Goal: Communication & Community: Answer question/provide support

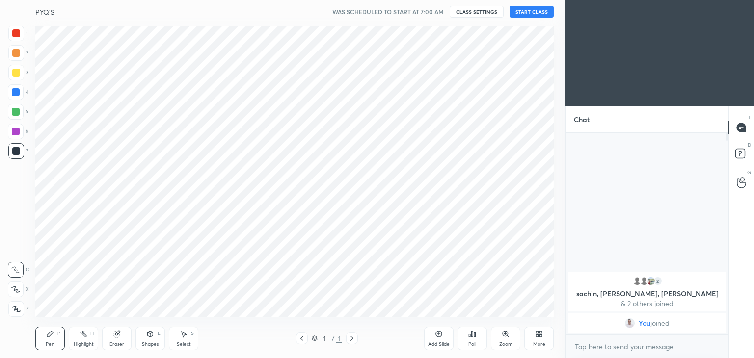
scroll to position [48767, 48537]
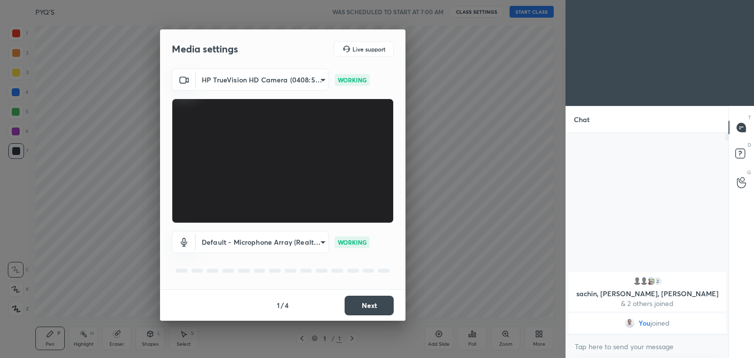
click at [370, 311] on button "Next" at bounding box center [368, 306] width 49 height 20
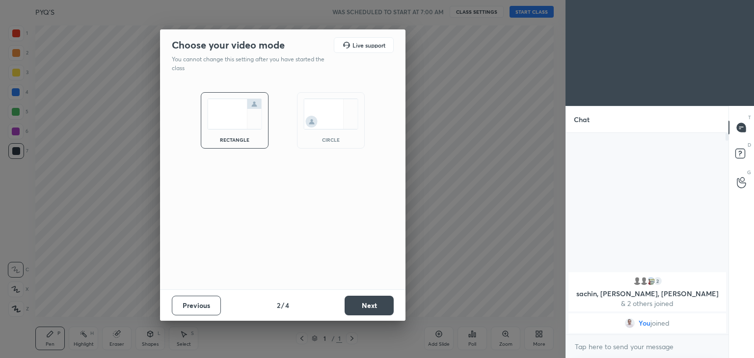
click at [366, 301] on button "Next" at bounding box center [368, 306] width 49 height 20
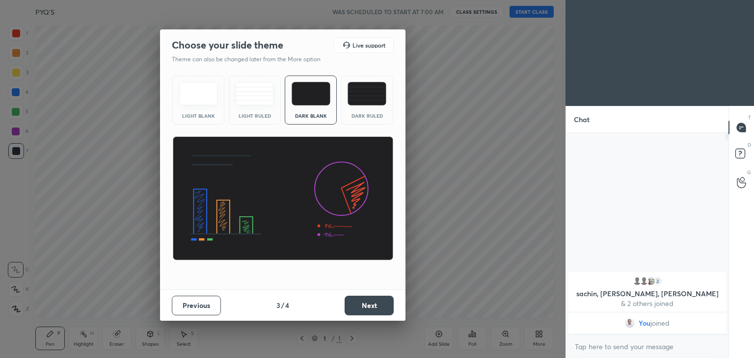
click at [366, 301] on button "Next" at bounding box center [368, 306] width 49 height 20
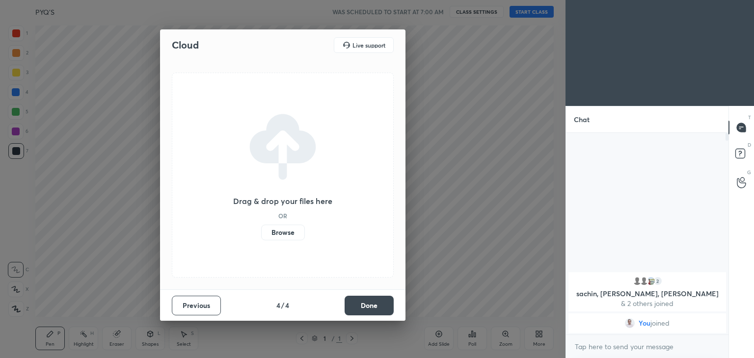
click at [366, 301] on button "Done" at bounding box center [368, 306] width 49 height 20
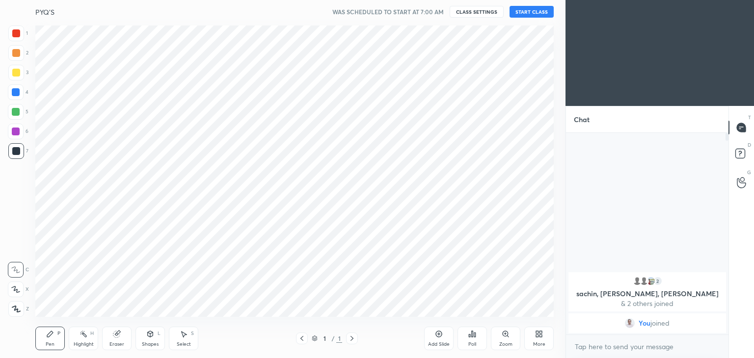
click at [540, 339] on div "More" at bounding box center [538, 339] width 29 height 24
click at [491, 242] on div "Upload File" at bounding box center [484, 241] width 26 height 5
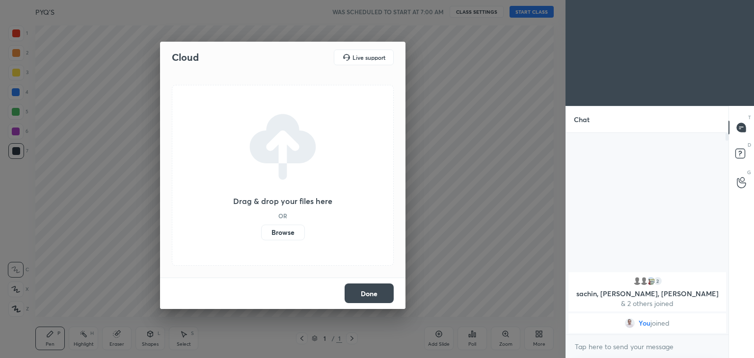
click at [285, 233] on label "Browse" at bounding box center [283, 233] width 44 height 16
click at [261, 233] on input "Browse" at bounding box center [261, 233] width 0 height 16
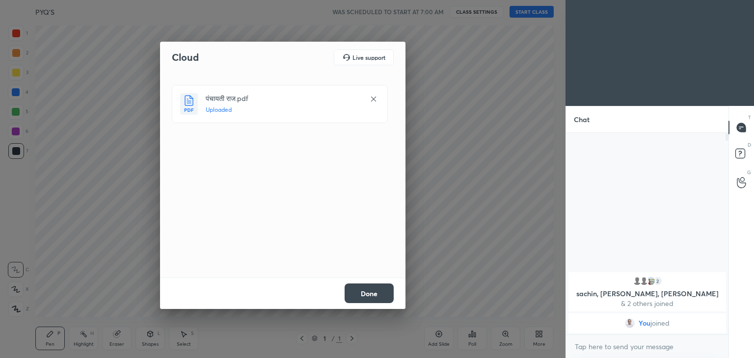
click at [373, 295] on button "Done" at bounding box center [368, 294] width 49 height 20
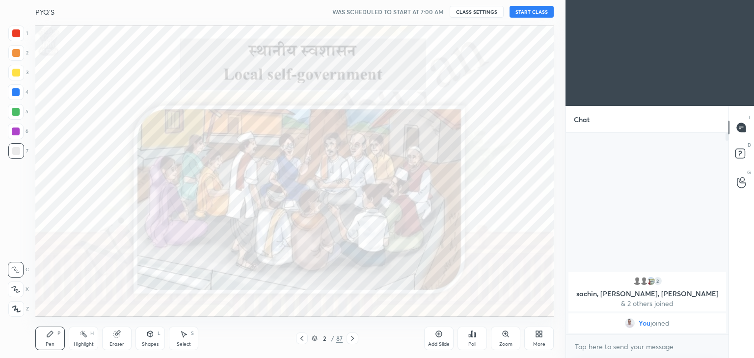
click at [530, 14] on button "START CLASS" at bounding box center [531, 12] width 44 height 12
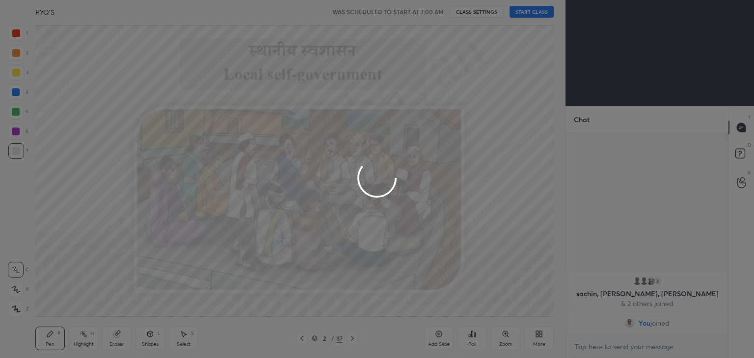
type textarea "x"
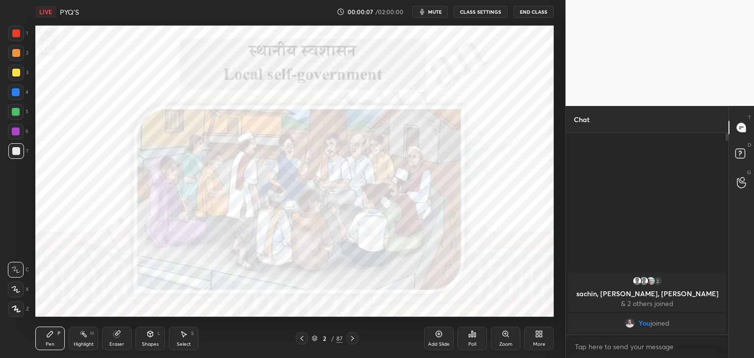
click at [428, 12] on button "mute" at bounding box center [429, 12] width 35 height 12
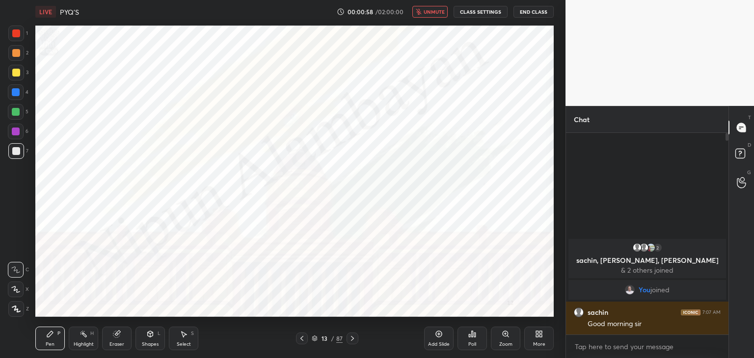
click at [428, 12] on span "unmute" at bounding box center [433, 11] width 21 height 7
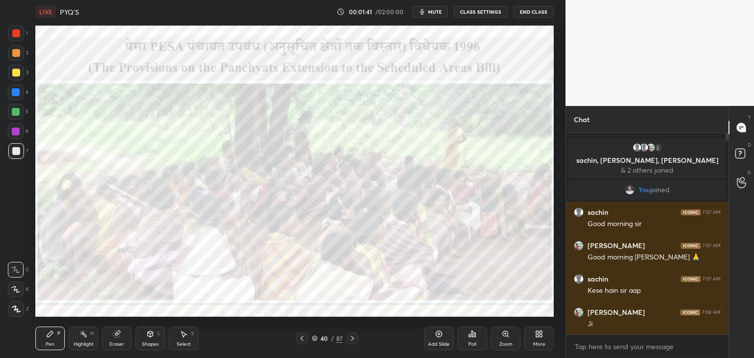
click at [428, 12] on button "mute" at bounding box center [429, 12] width 35 height 12
click at [428, 12] on span "unmute" at bounding box center [433, 11] width 21 height 7
click at [12, 33] on div at bounding box center [16, 33] width 8 height 8
click at [437, 336] on icon at bounding box center [439, 334] width 8 height 8
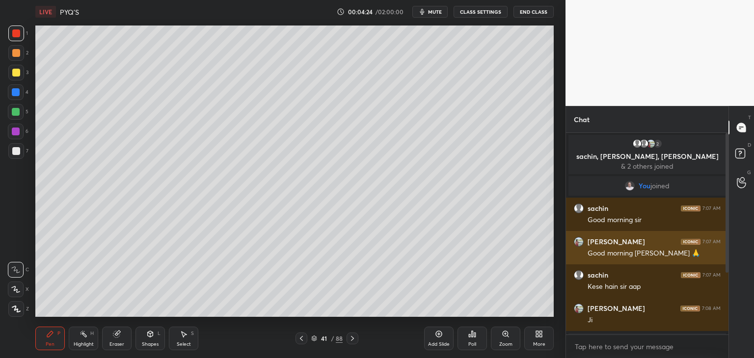
scroll to position [100, 0]
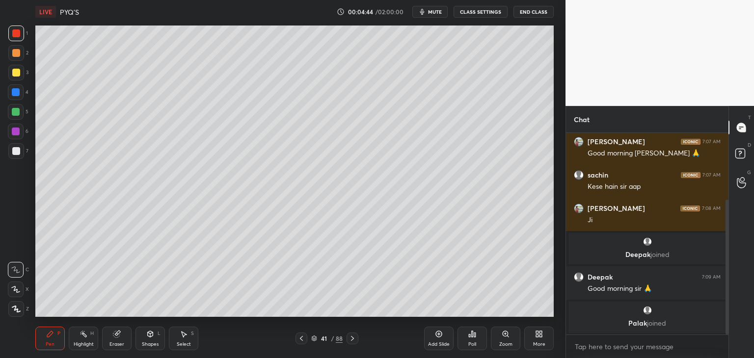
click at [428, 13] on button "mute" at bounding box center [429, 12] width 35 height 12
click at [428, 13] on span "unmute" at bounding box center [433, 11] width 21 height 7
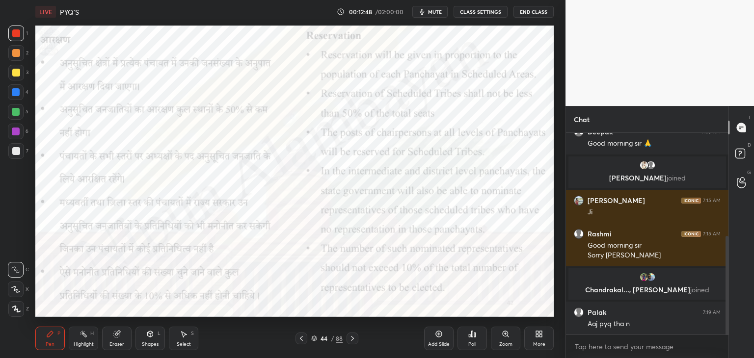
scroll to position [247, 0]
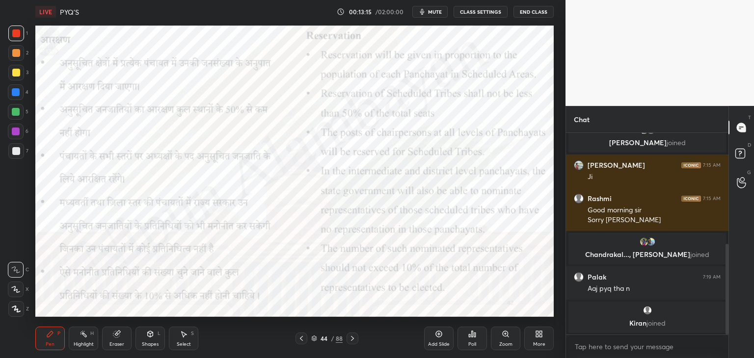
click at [114, 338] on div "Eraser" at bounding box center [116, 339] width 29 height 24
click at [14, 307] on span "Erase all" at bounding box center [15, 309] width 15 height 7
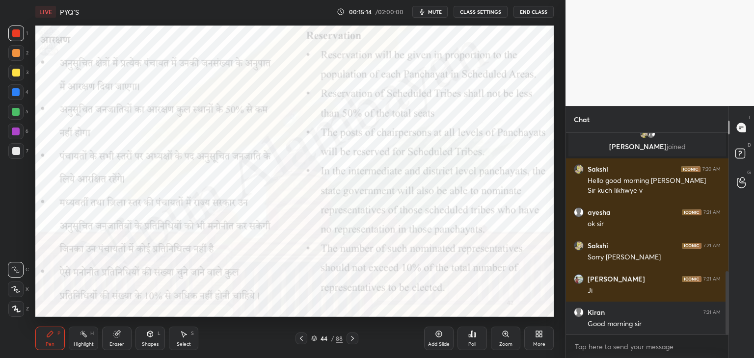
scroll to position [440, 0]
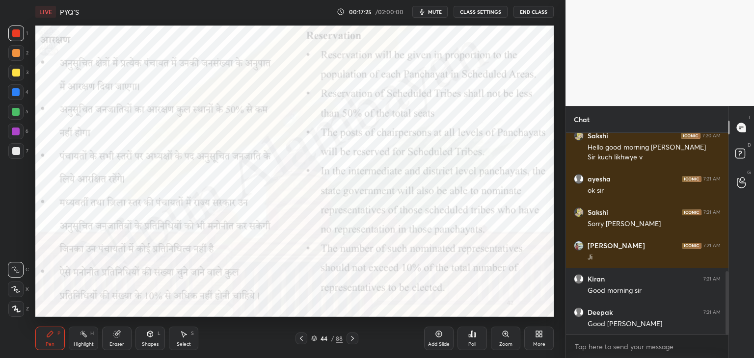
click at [434, 10] on span "mute" at bounding box center [435, 11] width 14 height 7
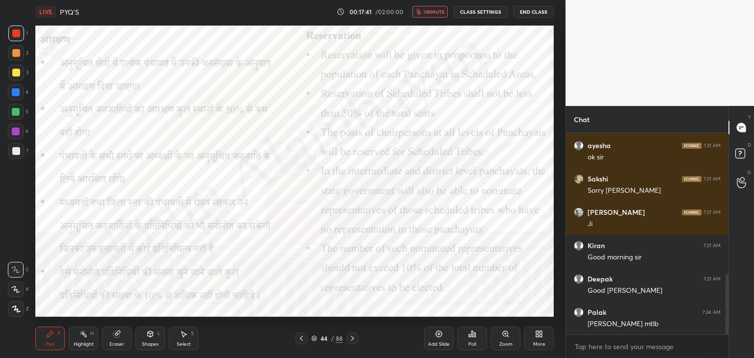
click at [434, 10] on span "unmute" at bounding box center [433, 11] width 21 height 7
click at [434, 10] on span "mute" at bounding box center [435, 11] width 14 height 7
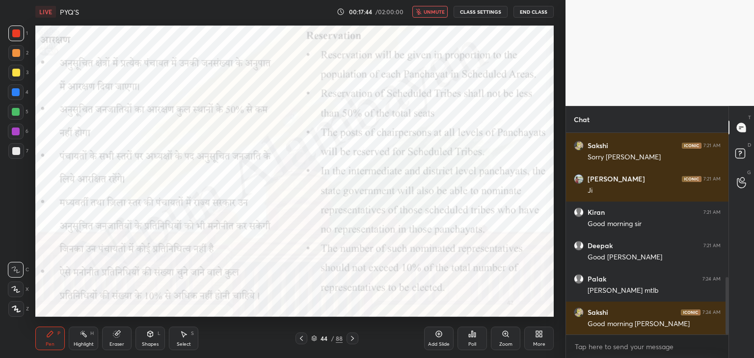
click at [434, 10] on span "unmute" at bounding box center [433, 11] width 21 height 7
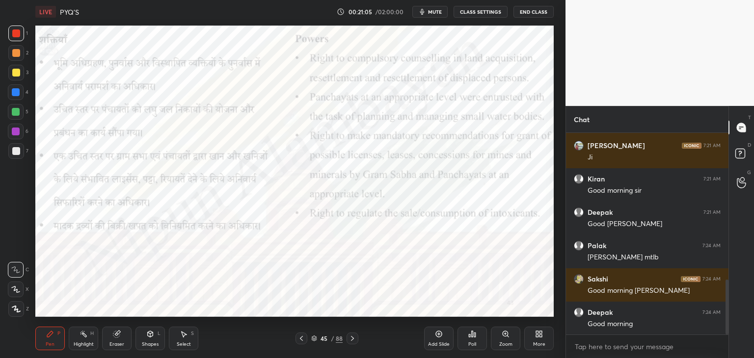
click at [437, 10] on span "mute" at bounding box center [435, 11] width 14 height 7
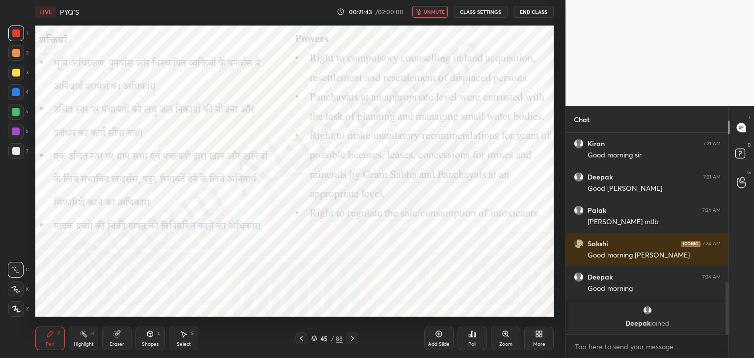
click at [437, 10] on span "unmute" at bounding box center [433, 11] width 21 height 7
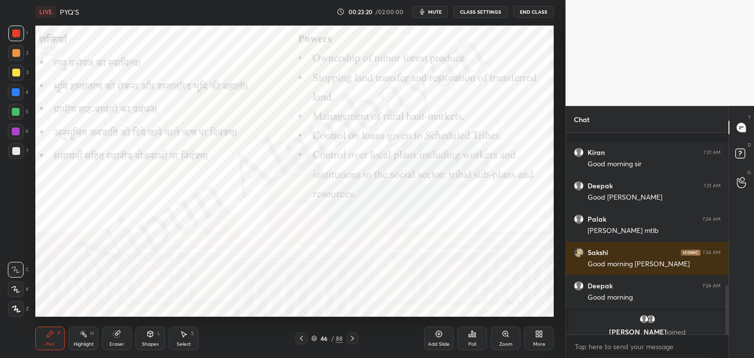
scroll to position [617, 0]
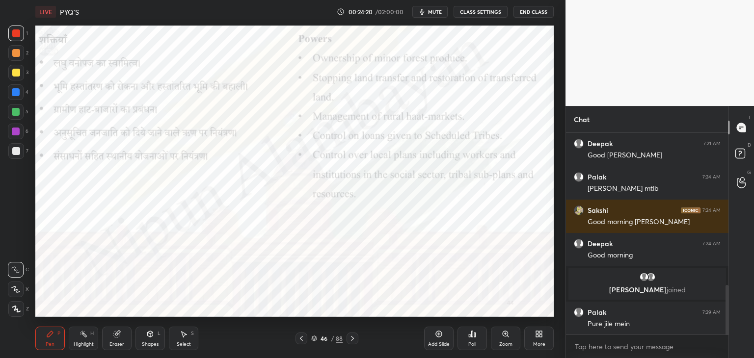
click at [432, 11] on span "mute" at bounding box center [435, 11] width 14 height 7
click at [432, 13] on span "unmute" at bounding box center [433, 11] width 21 height 7
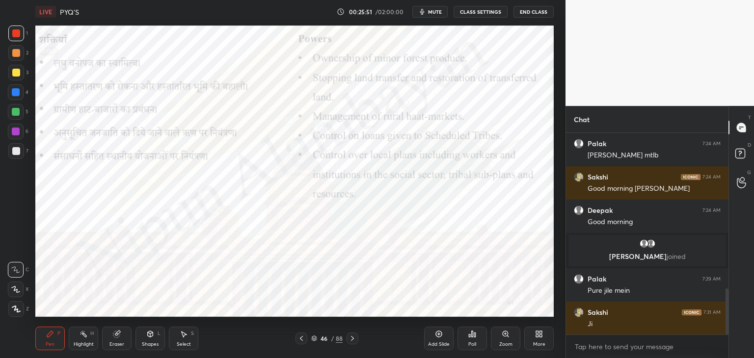
scroll to position [684, 0]
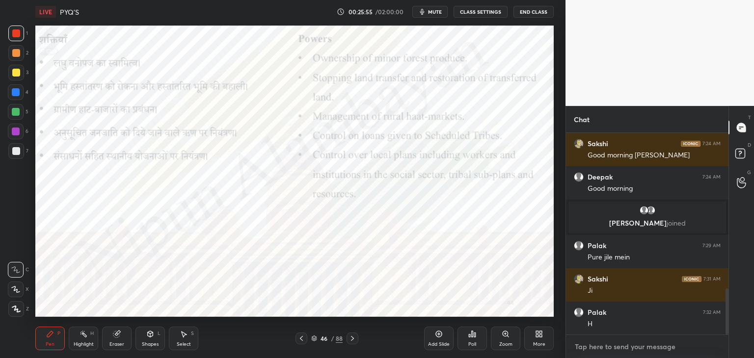
click at [595, 346] on textarea at bounding box center [647, 347] width 147 height 16
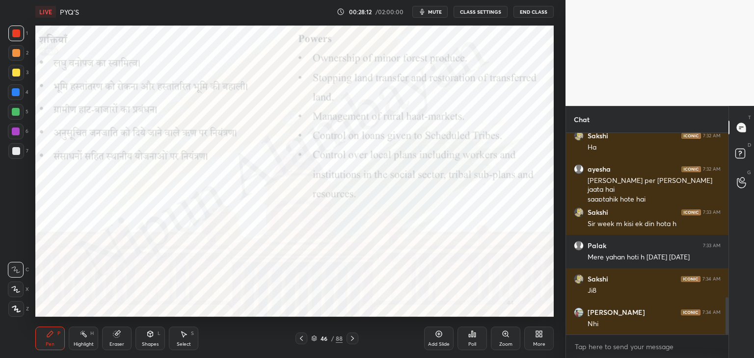
scroll to position [927, 0]
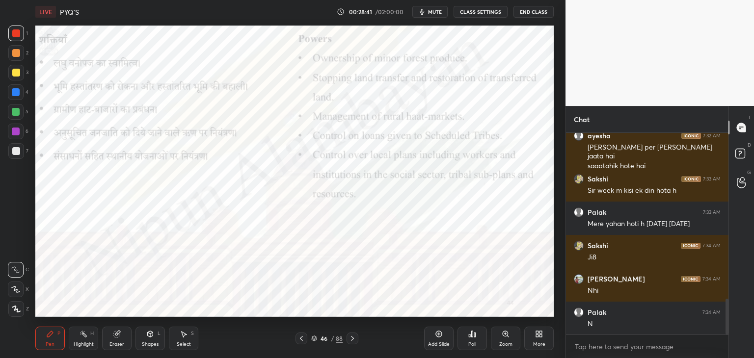
click at [432, 11] on span "mute" at bounding box center [435, 11] width 14 height 7
click at [433, 12] on span "unmute" at bounding box center [433, 11] width 21 height 7
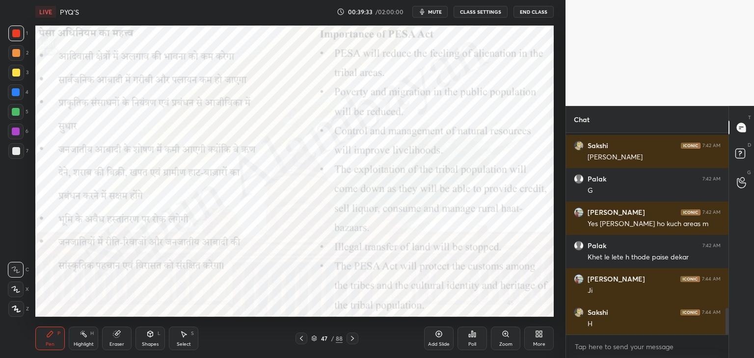
scroll to position [1349, 0]
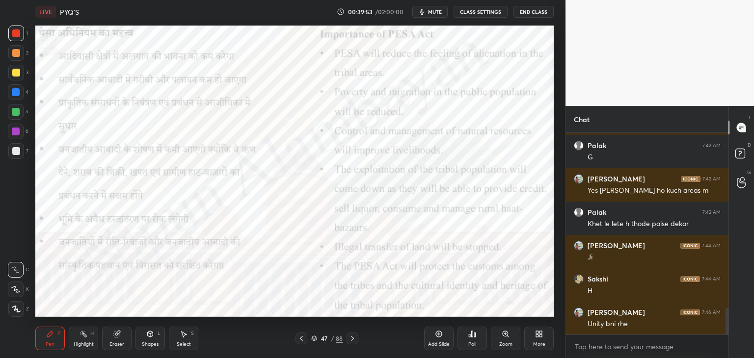
click at [442, 9] on span "mute" at bounding box center [435, 11] width 14 height 7
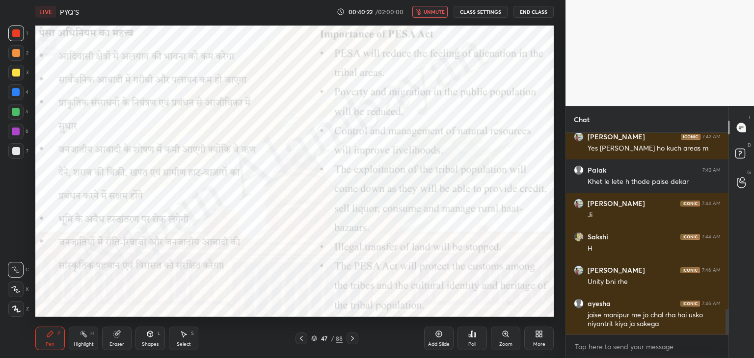
click at [442, 9] on span "unmute" at bounding box center [433, 11] width 21 height 7
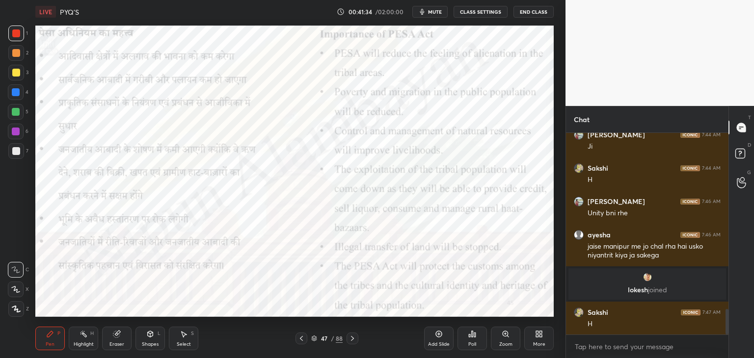
scroll to position [1386, 0]
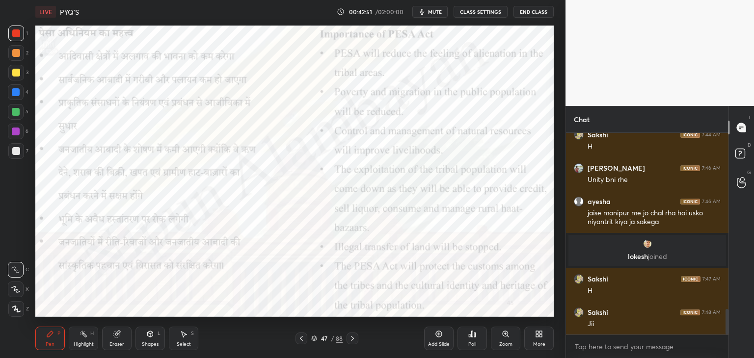
click at [426, 8] on icon "button" at bounding box center [422, 12] width 8 height 8
click at [426, 8] on span "unmute" at bounding box center [433, 11] width 21 height 7
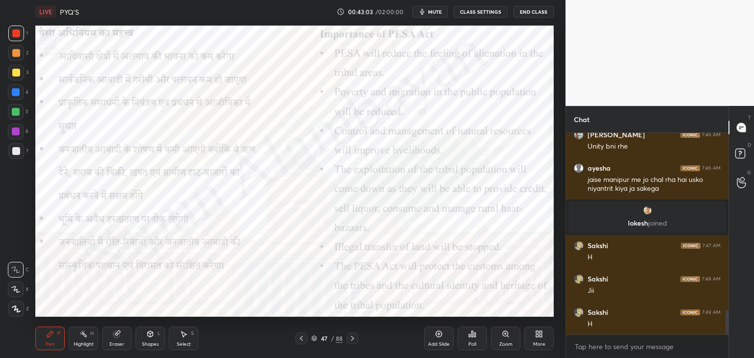
scroll to position [1452, 0]
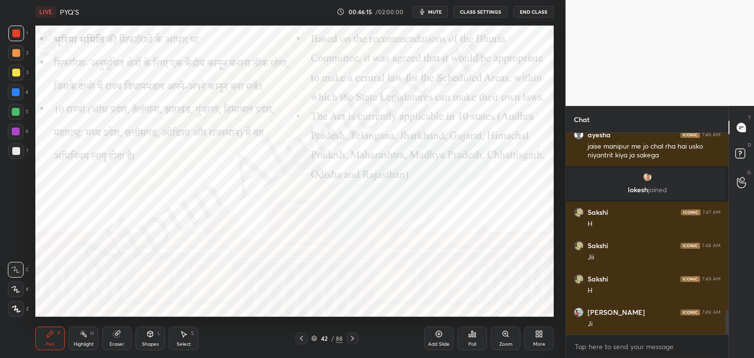
click at [434, 12] on span "mute" at bounding box center [435, 11] width 14 height 7
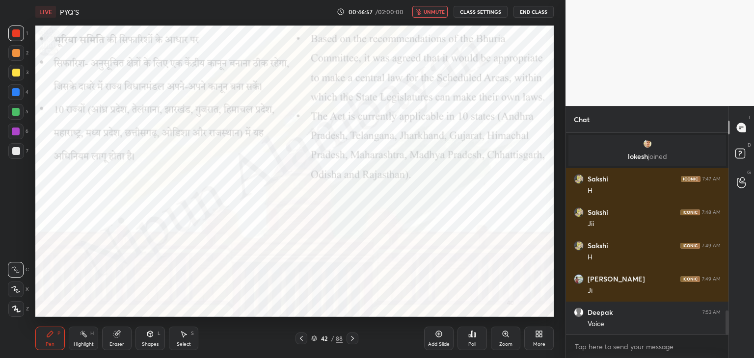
scroll to position [1519, 0]
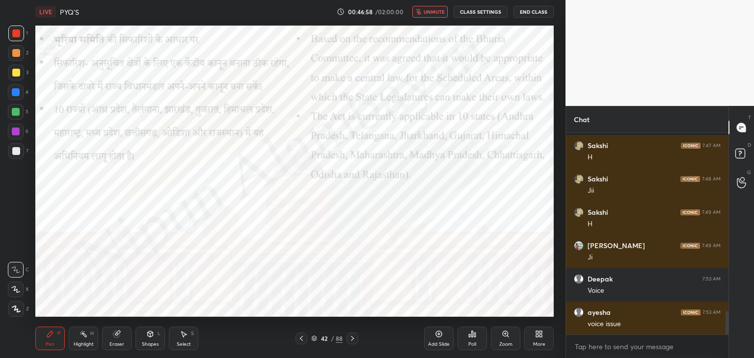
click at [434, 12] on span "unmute" at bounding box center [433, 11] width 21 height 7
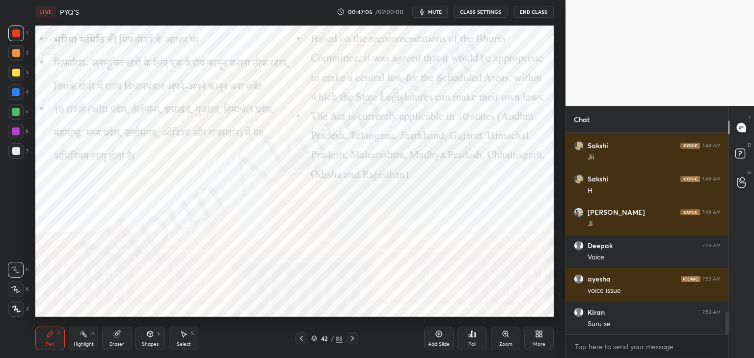
scroll to position [1586, 0]
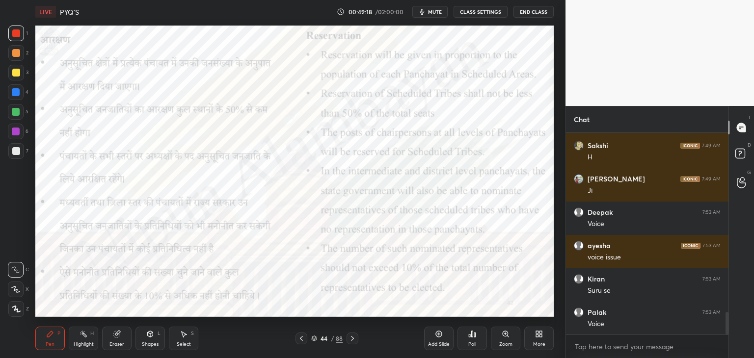
click at [434, 12] on span "mute" at bounding box center [435, 11] width 14 height 7
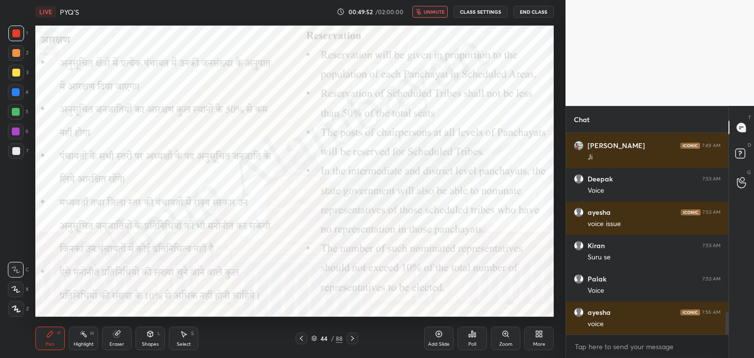
click at [434, 12] on span "unmute" at bounding box center [433, 11] width 21 height 7
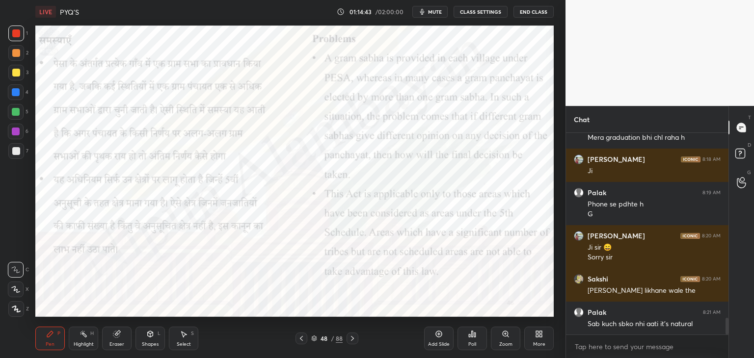
scroll to position [2278, 0]
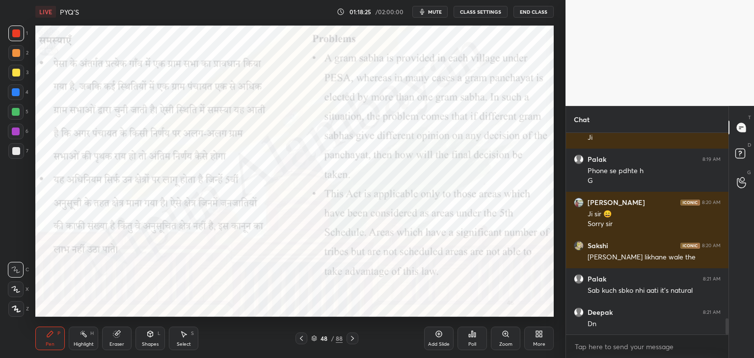
click at [433, 10] on span "mute" at bounding box center [435, 11] width 14 height 7
click at [433, 10] on span "unmute" at bounding box center [433, 11] width 21 height 7
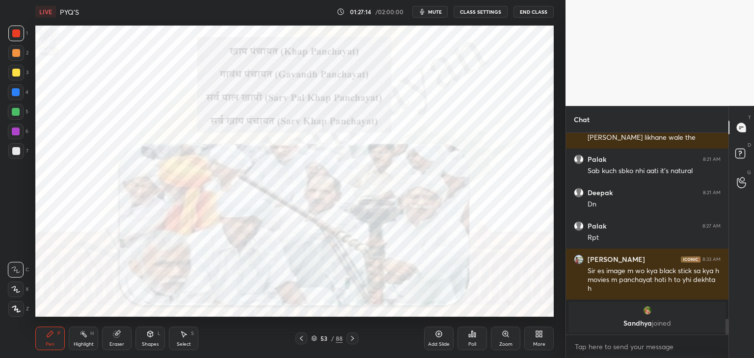
scroll to position [2304, 0]
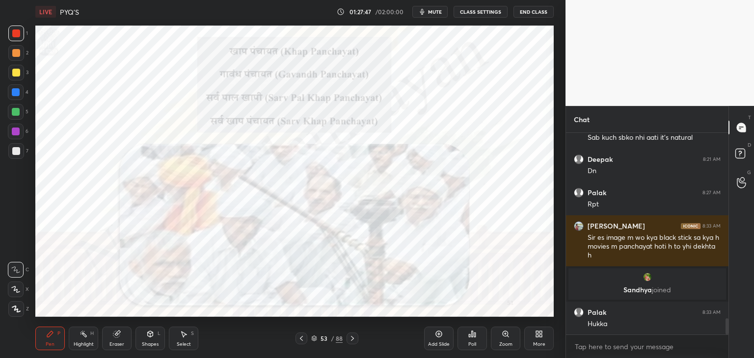
click at [419, 11] on button "mute" at bounding box center [429, 12] width 35 height 12
click at [419, 11] on icon "button" at bounding box center [419, 12] width 6 height 6
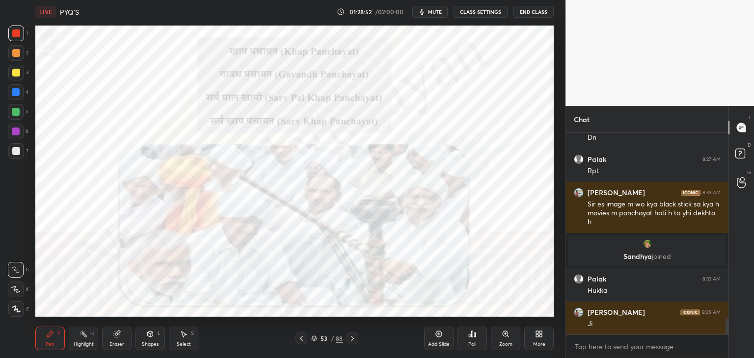
scroll to position [2371, 0]
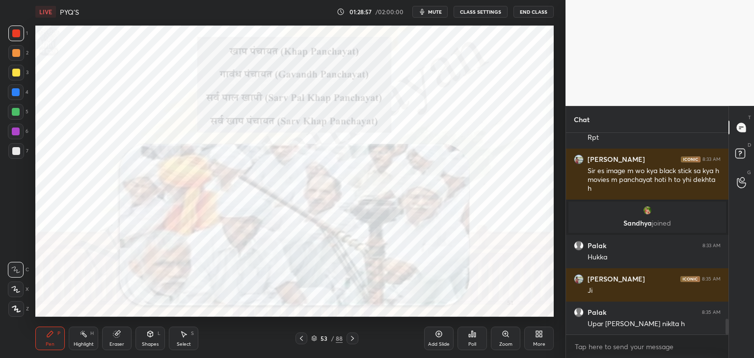
click at [438, 338] on div "Add Slide" at bounding box center [438, 339] width 29 height 24
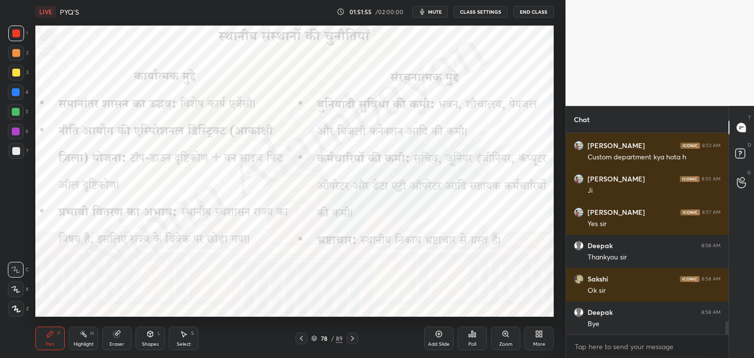
scroll to position [2870, 0]
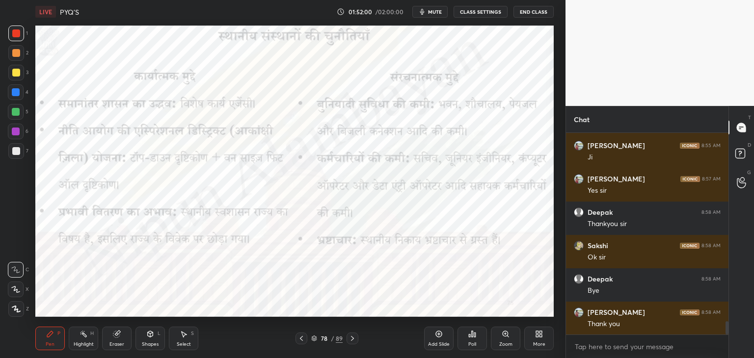
click at [536, 13] on button "End Class" at bounding box center [533, 12] width 40 height 12
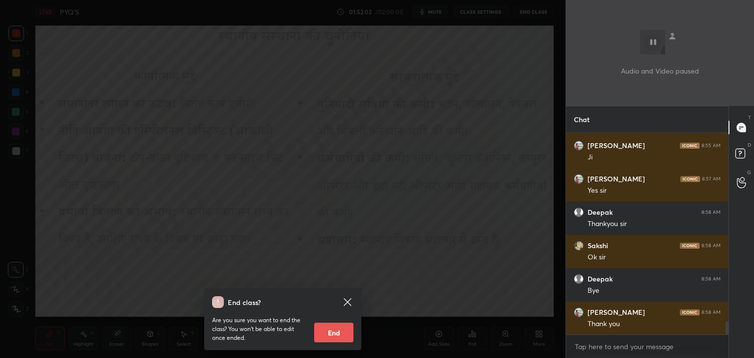
click at [326, 330] on button "End" at bounding box center [333, 333] width 39 height 20
type textarea "x"
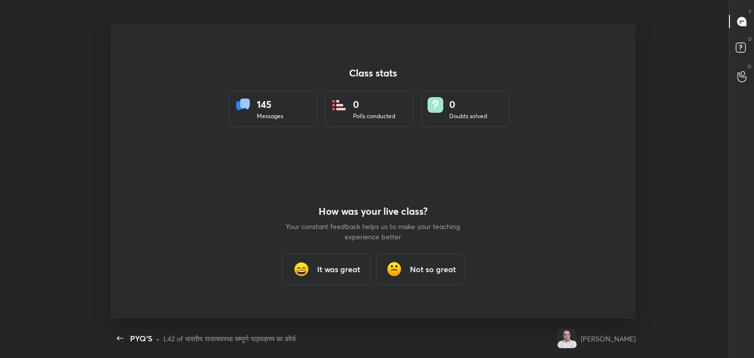
scroll to position [0, 0]
click at [333, 282] on div "It was great" at bounding box center [326, 269] width 88 height 31
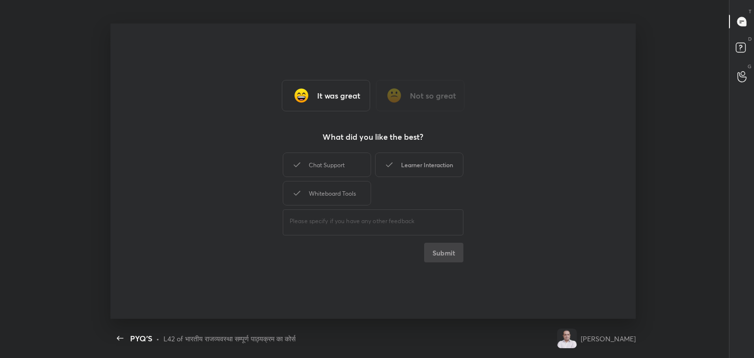
click at [459, 167] on div "Learner Interaction" at bounding box center [419, 165] width 88 height 25
click at [444, 250] on button "Submit" at bounding box center [443, 253] width 39 height 20
